Goal: Information Seeking & Learning: Learn about a topic

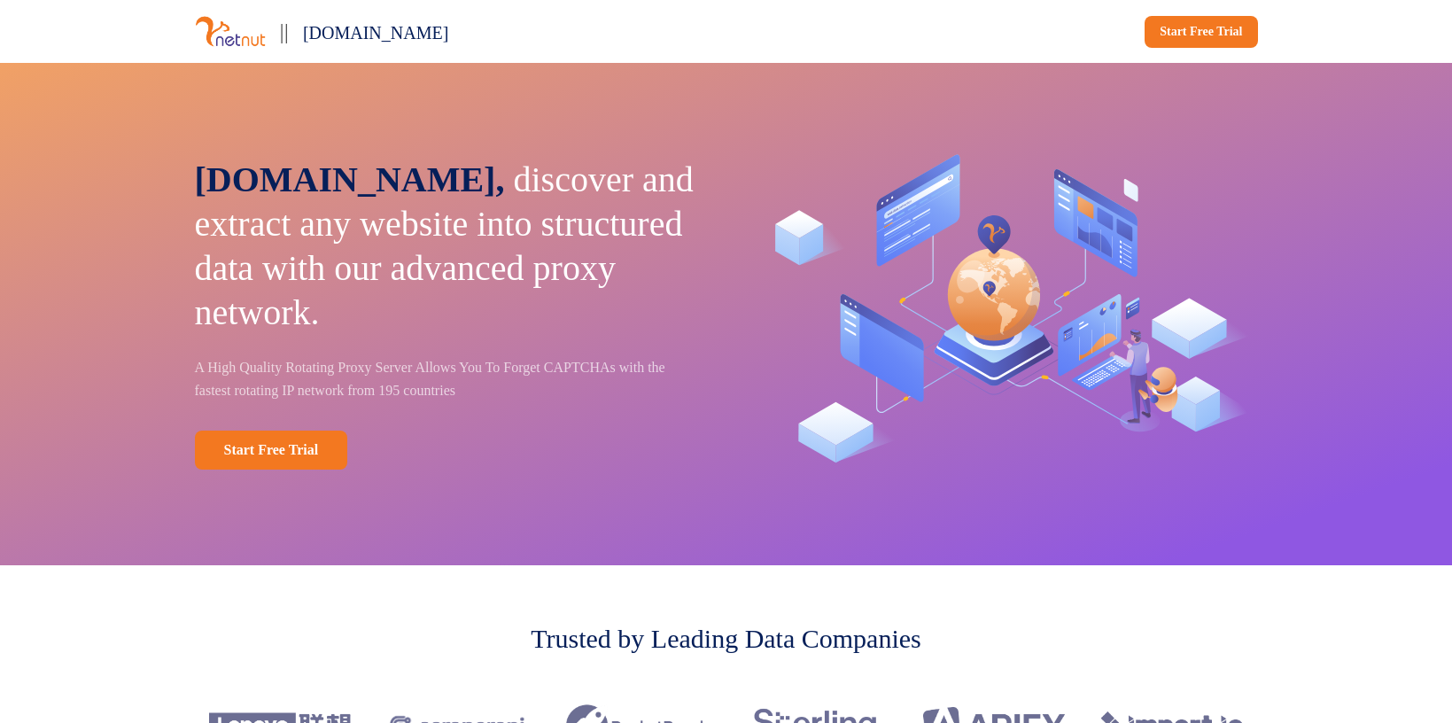
click at [217, 35] on img at bounding box center [230, 31] width 71 height 33
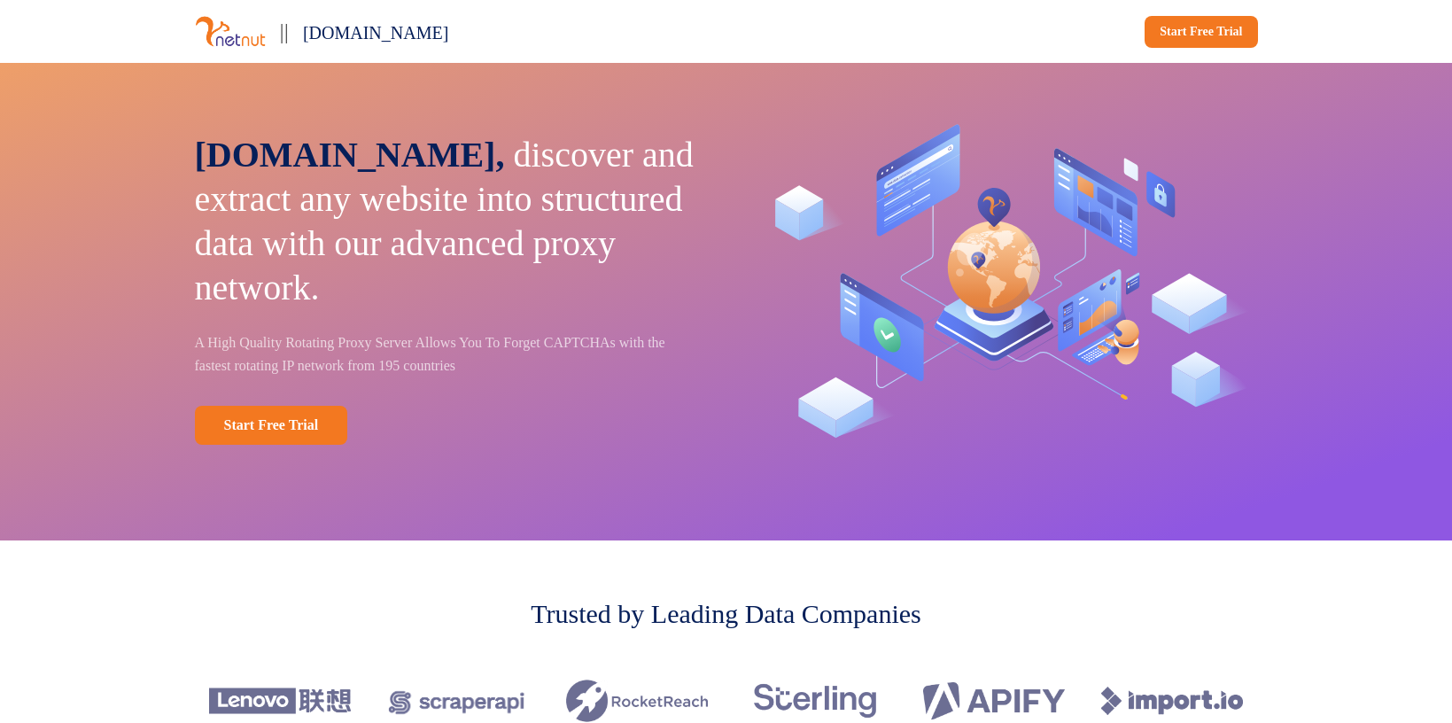
scroll to position [27, 0]
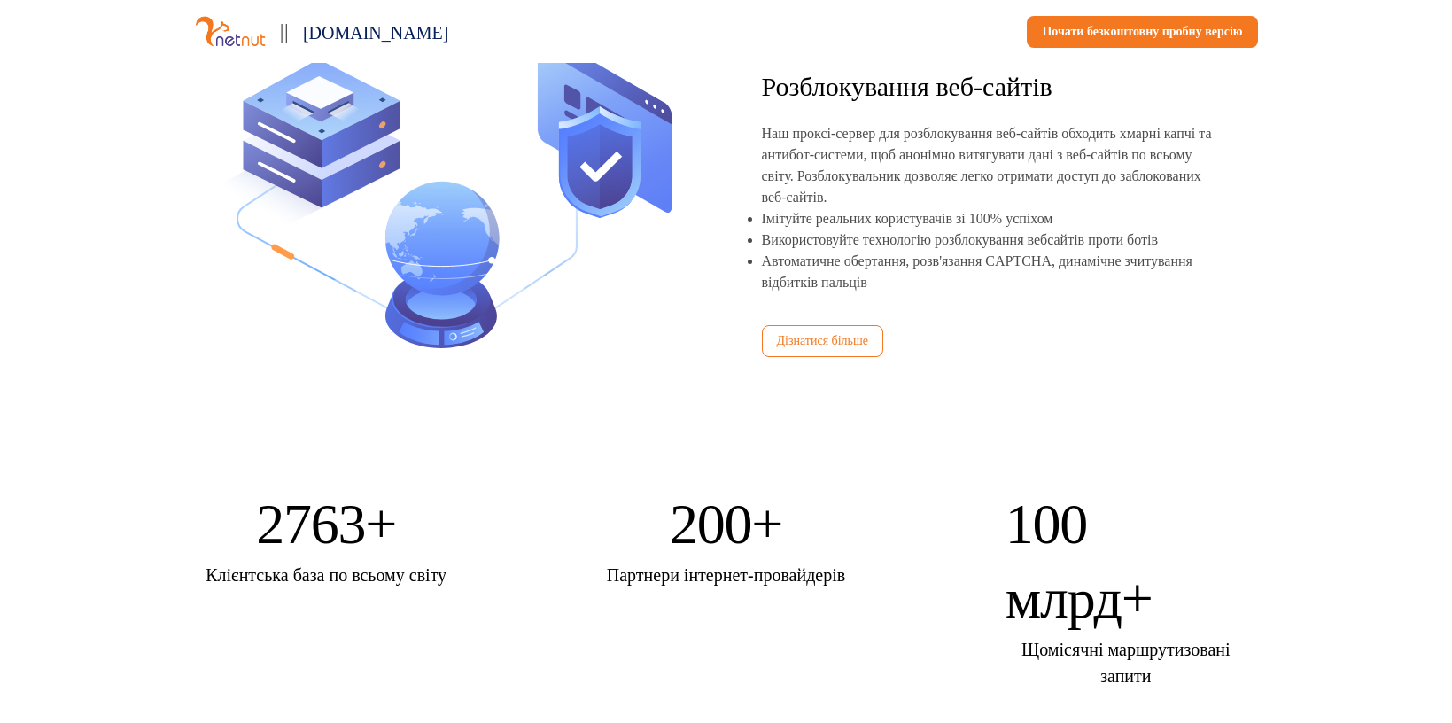
scroll to position [2827, 0]
